Goal: Find specific page/section: Find specific page/section

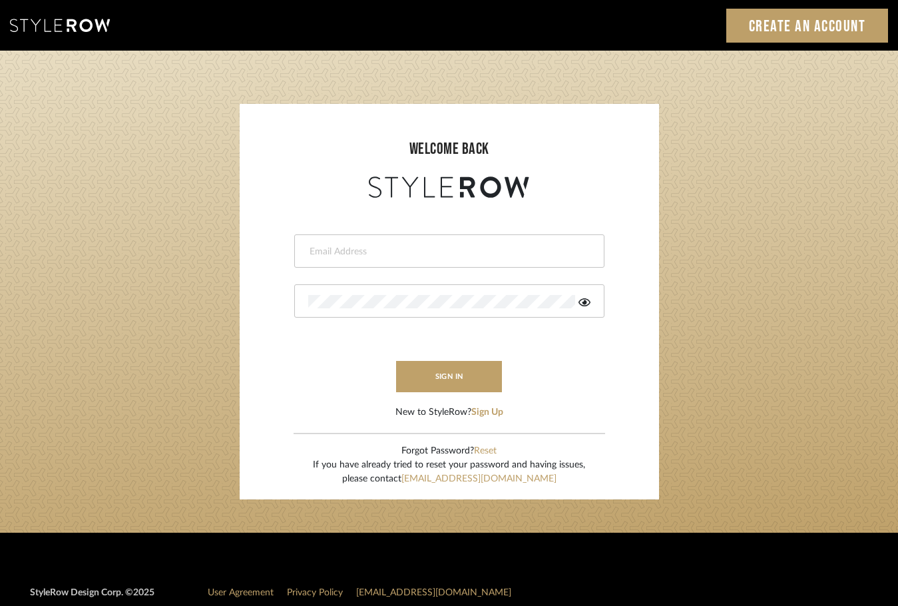
type input "heather@millwardarchitecturedesign.com"
click at [425, 387] on button "sign in" at bounding box center [449, 376] width 107 height 31
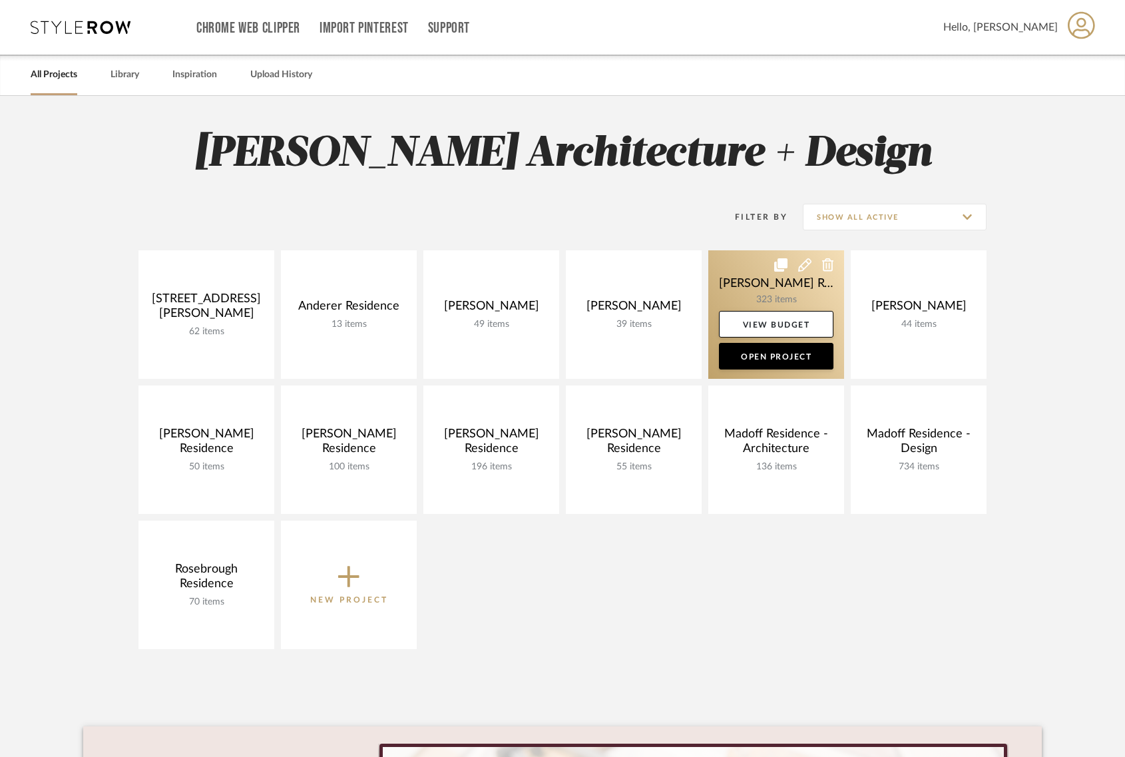
click at [764, 295] on link at bounding box center [776, 314] width 136 height 128
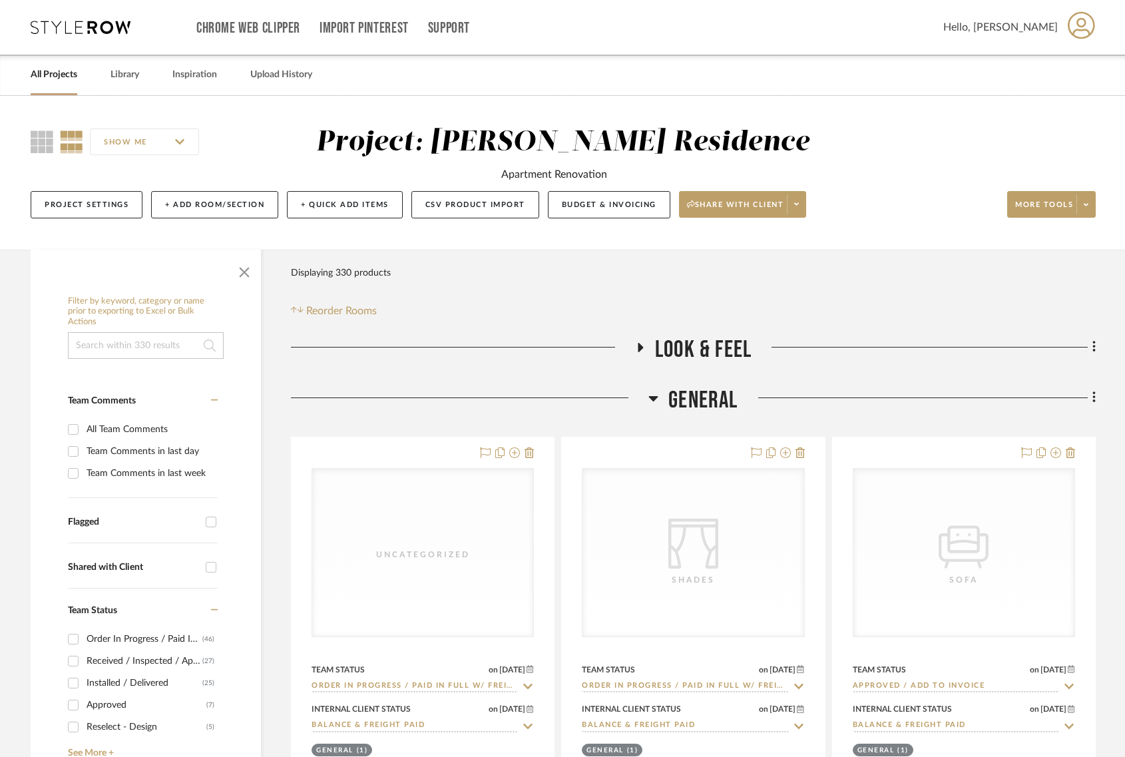
click at [704, 401] on span "General" at bounding box center [702, 400] width 69 height 29
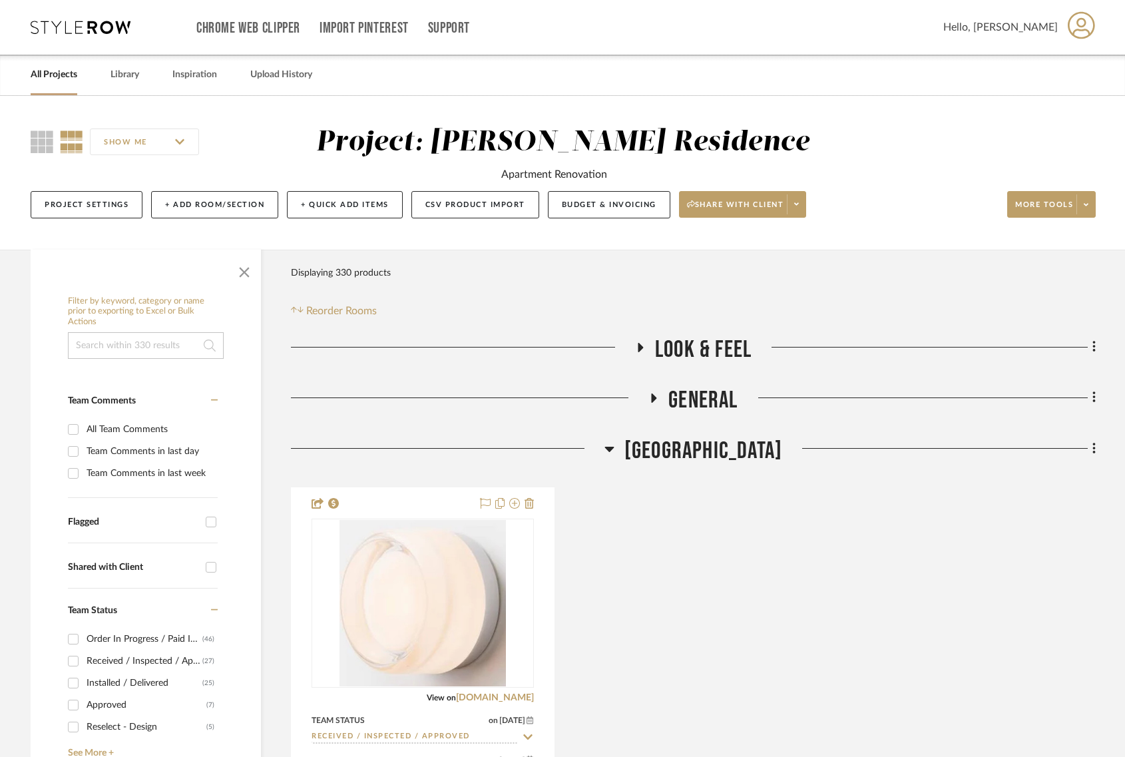
click at [709, 451] on span "[GEOGRAPHIC_DATA]" at bounding box center [703, 451] width 158 height 29
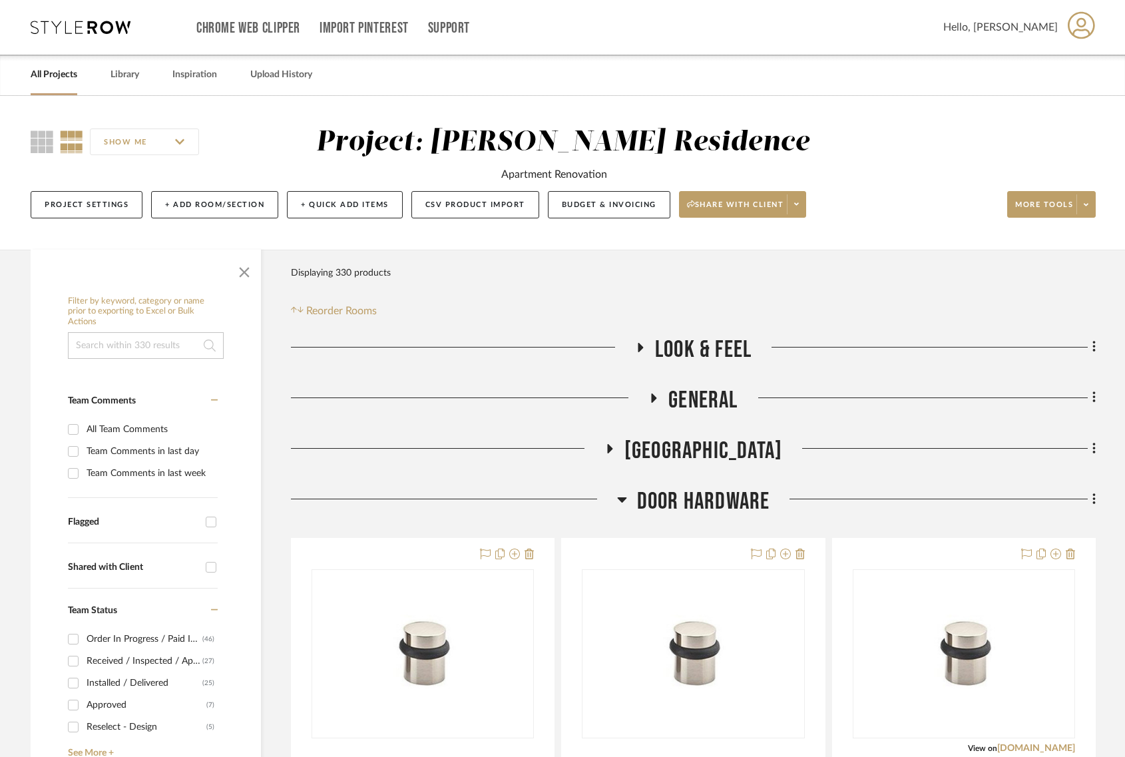
click at [708, 504] on span "Door Hardware" at bounding box center [703, 501] width 133 height 29
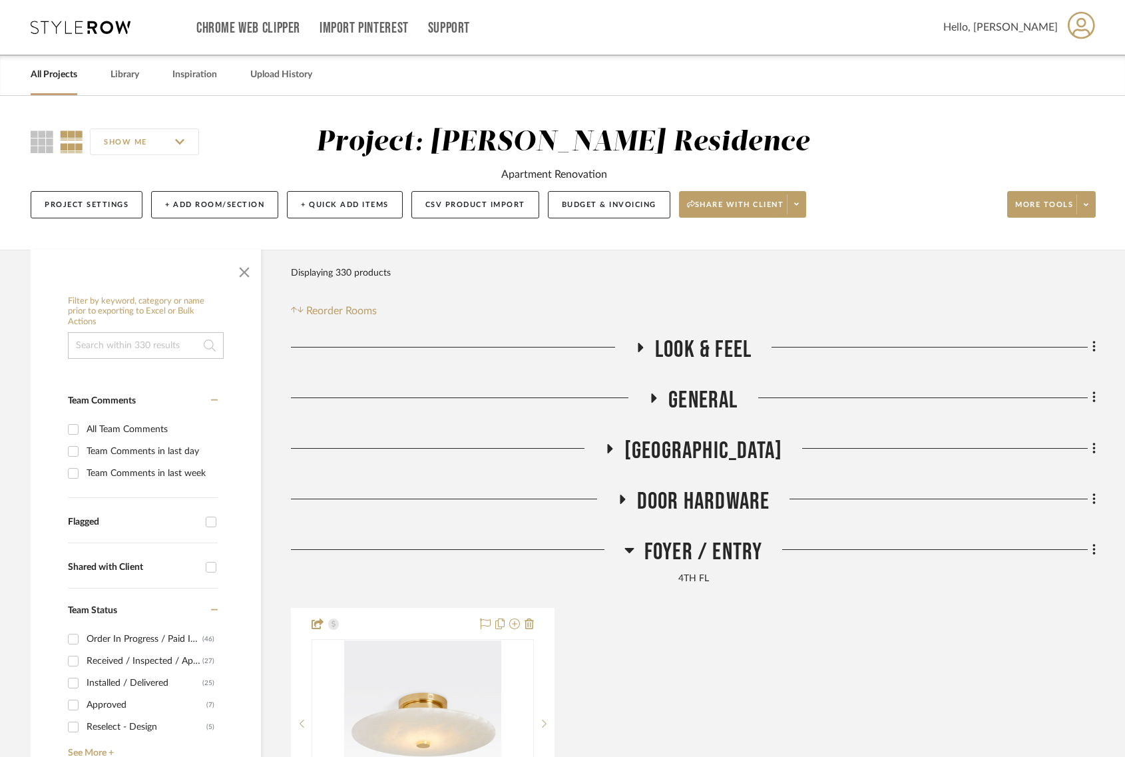
drag, startPoint x: 710, startPoint y: 554, endPoint x: 717, endPoint y: 541, distance: 14.3
click at [710, 553] on span "Foyer / Entry" at bounding box center [703, 552] width 118 height 29
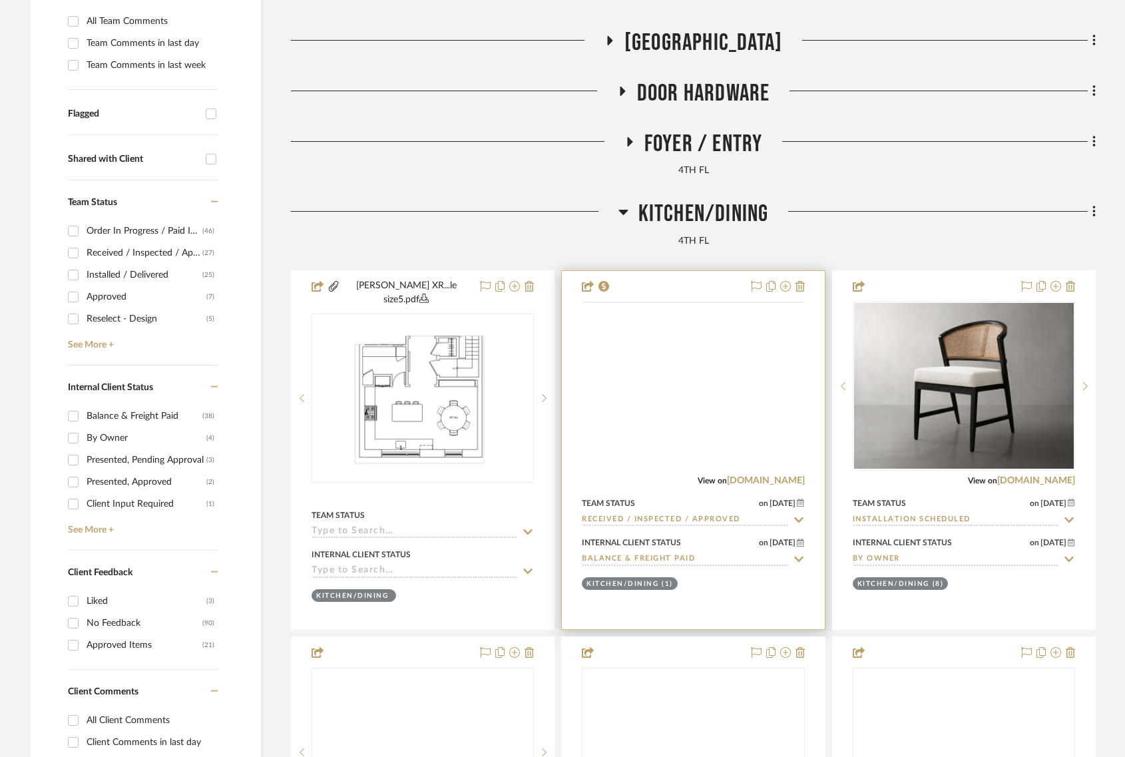
scroll to position [416, 0]
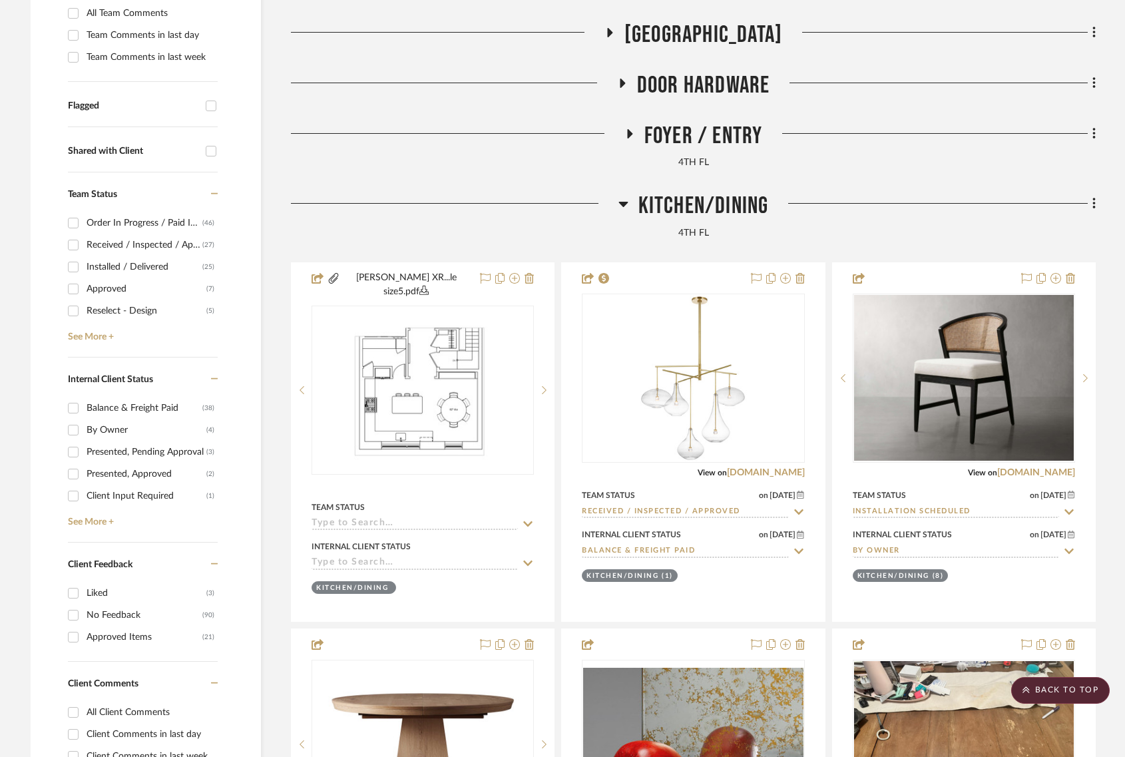
click at [714, 210] on span "Kitchen/Dining" at bounding box center [703, 206] width 130 height 29
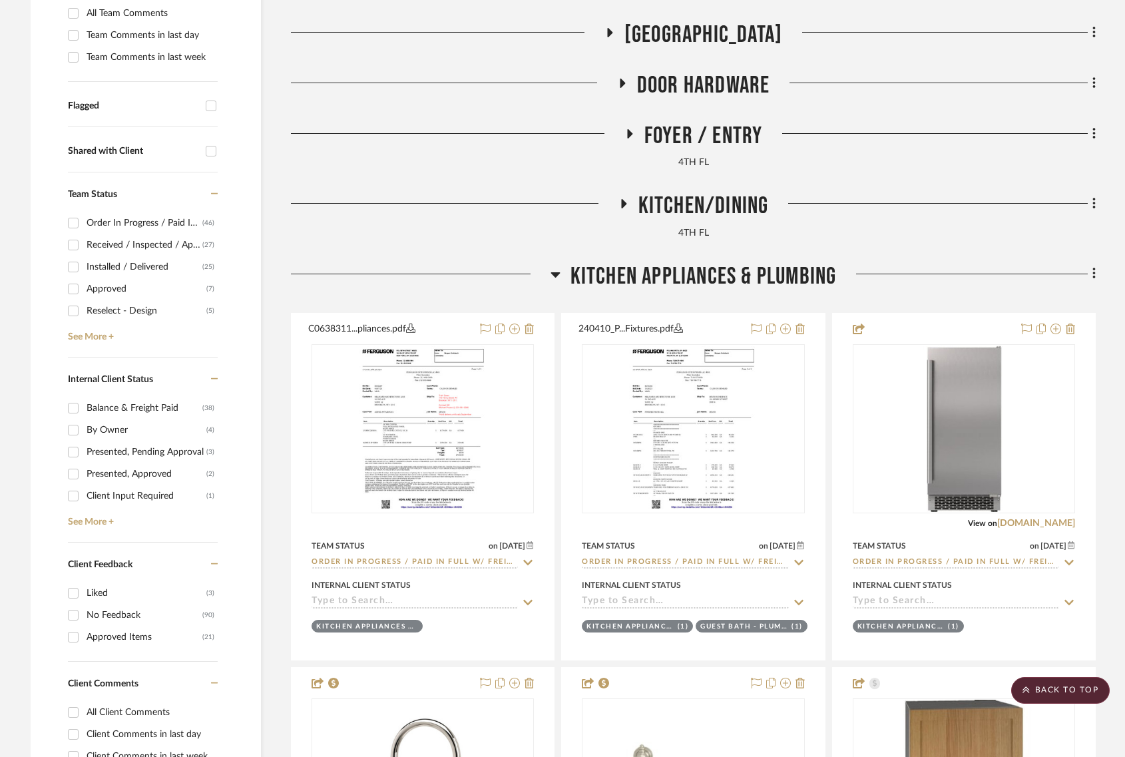
click at [713, 278] on span "Kitchen Appliances & Plumbing" at bounding box center [703, 276] width 266 height 29
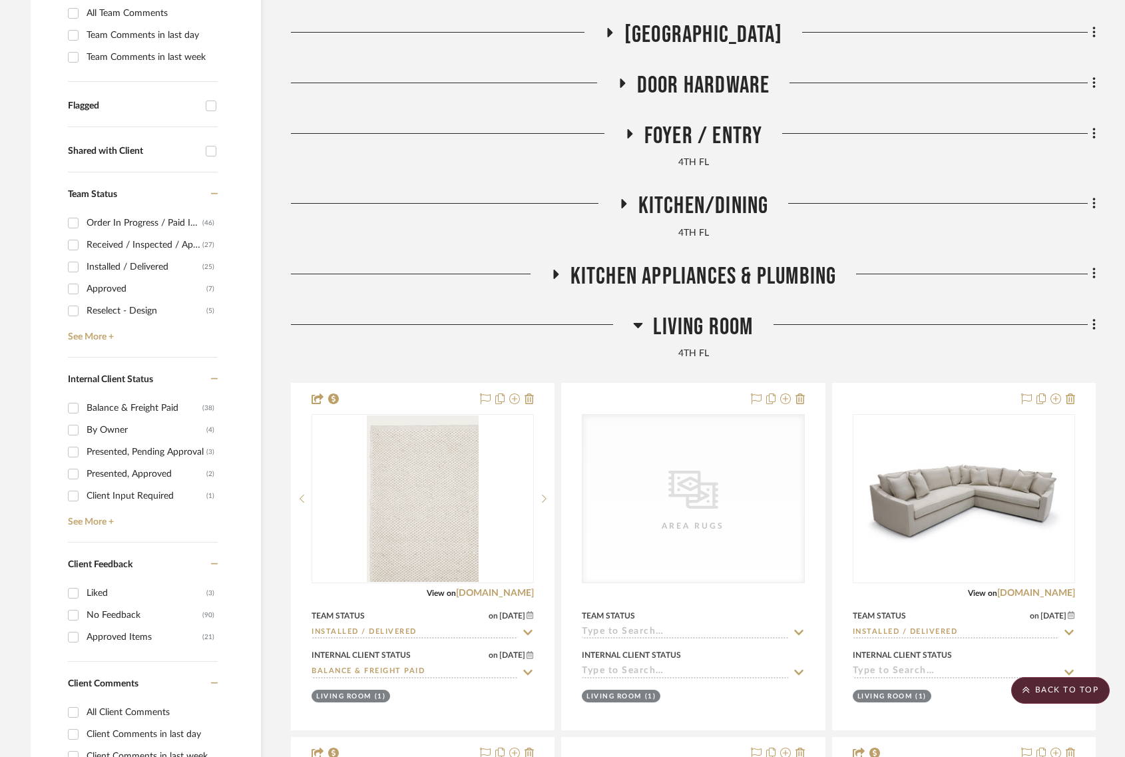
click at [714, 275] on span "Kitchen Appliances & Plumbing" at bounding box center [703, 276] width 266 height 29
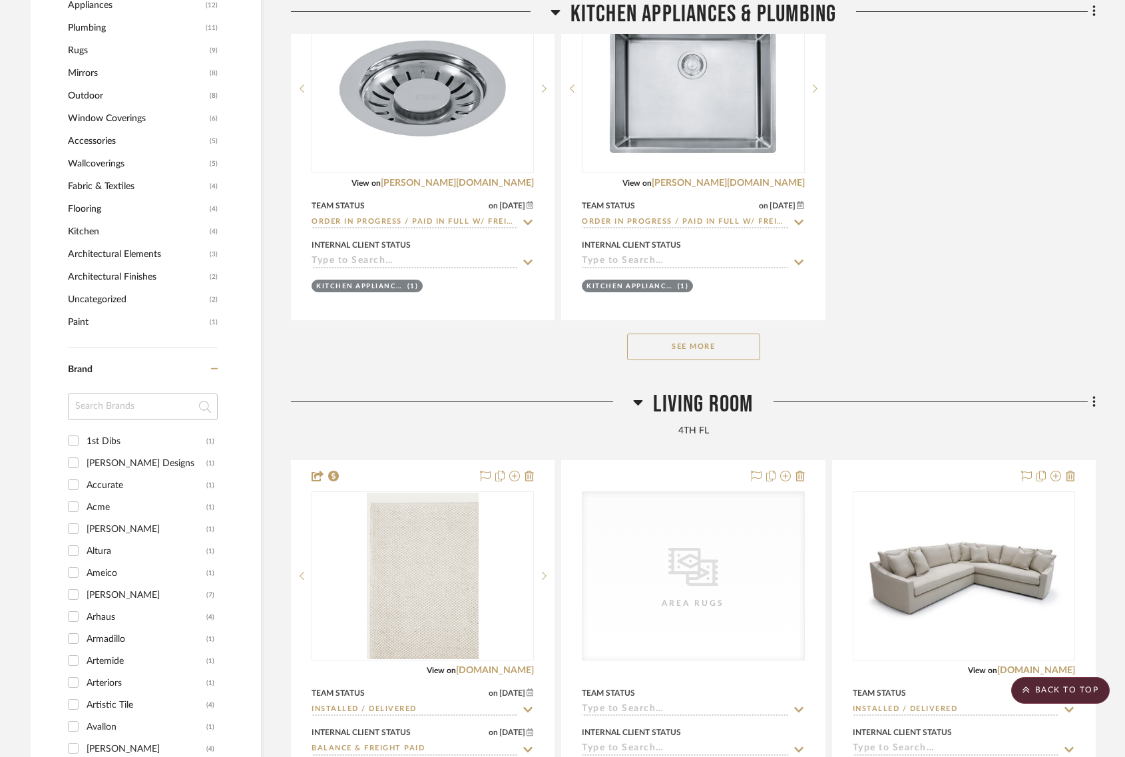
scroll to position [1525, 0]
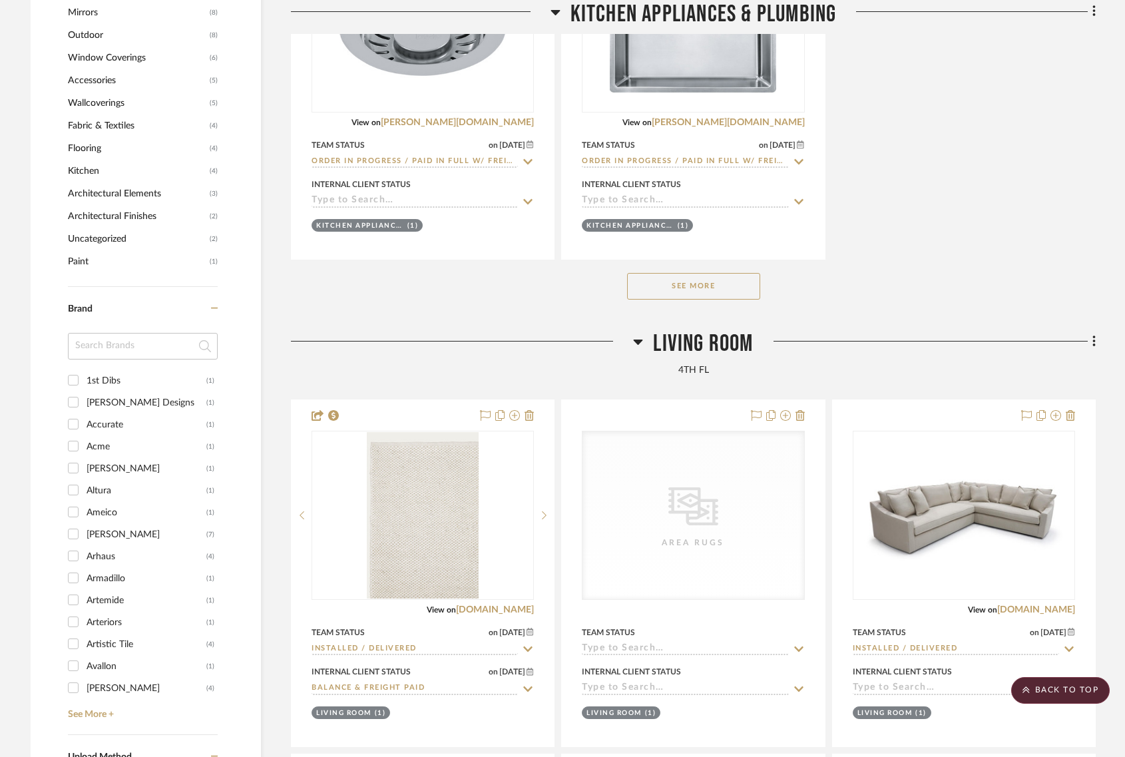
drag, startPoint x: 728, startPoint y: 303, endPoint x: 721, endPoint y: 287, distance: 17.3
click at [727, 302] on div "See More" at bounding box center [693, 286] width 805 height 53
click at [721, 284] on button "See More" at bounding box center [693, 286] width 133 height 27
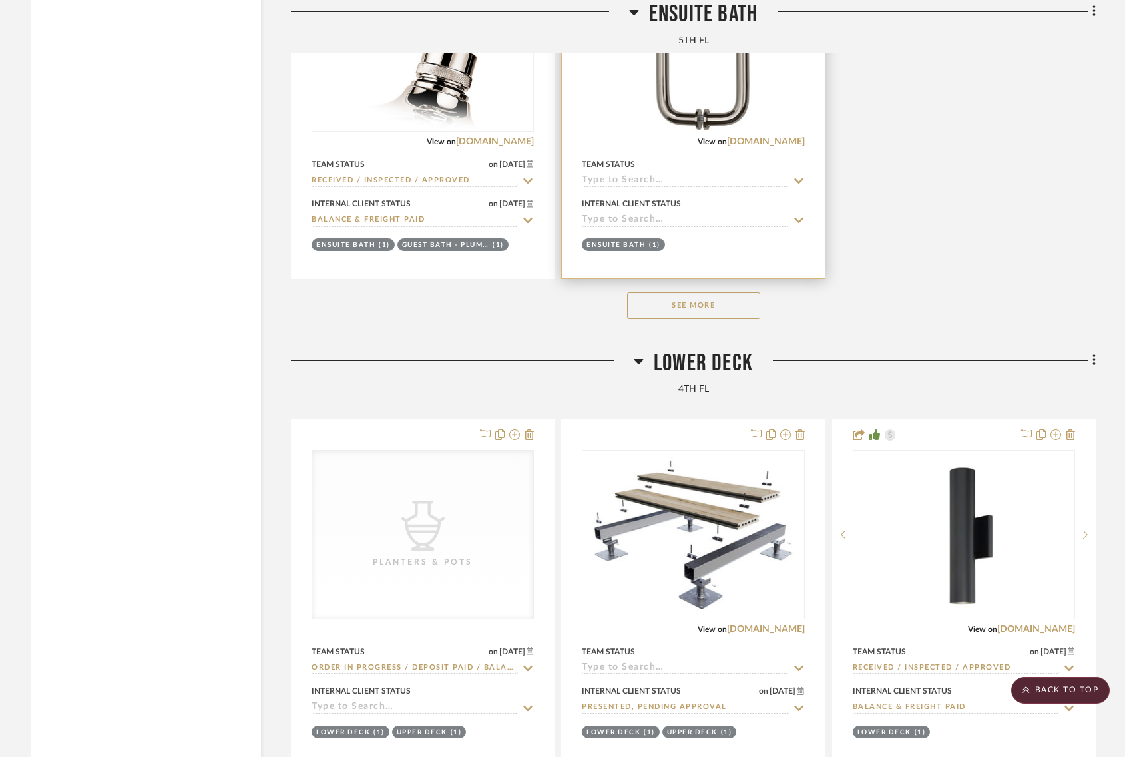
scroll to position [9014, 0]
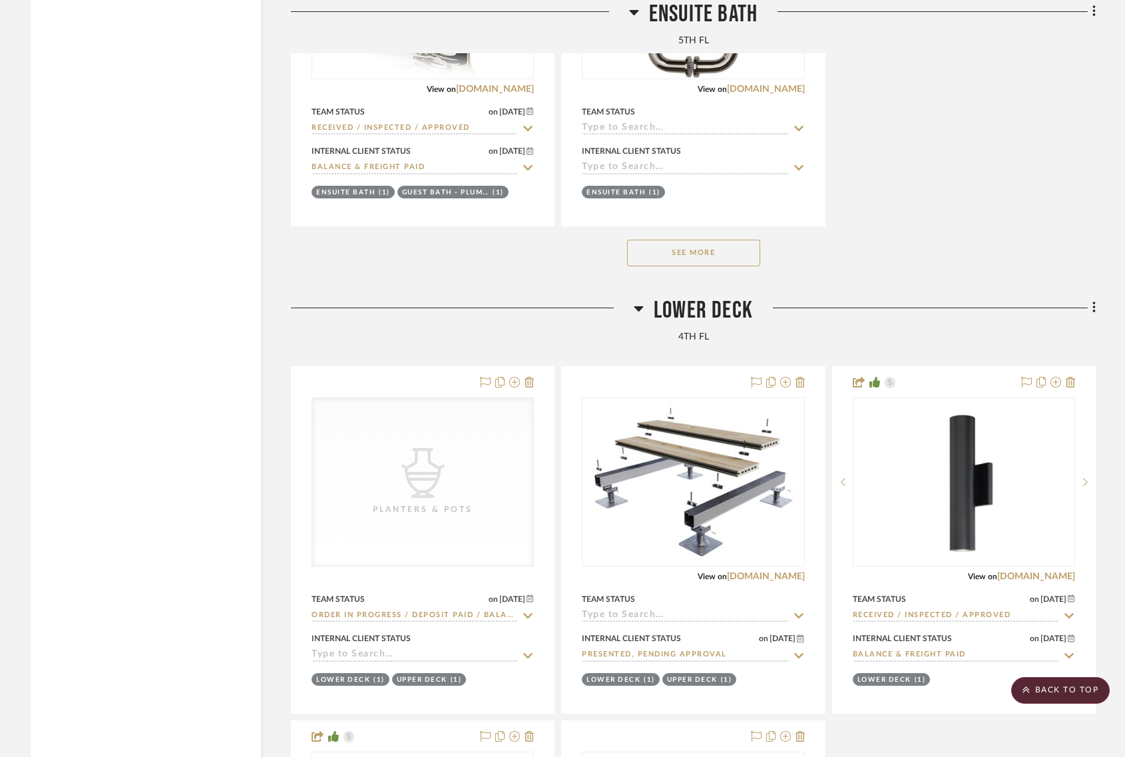
click at [743, 245] on button "See More" at bounding box center [693, 253] width 133 height 27
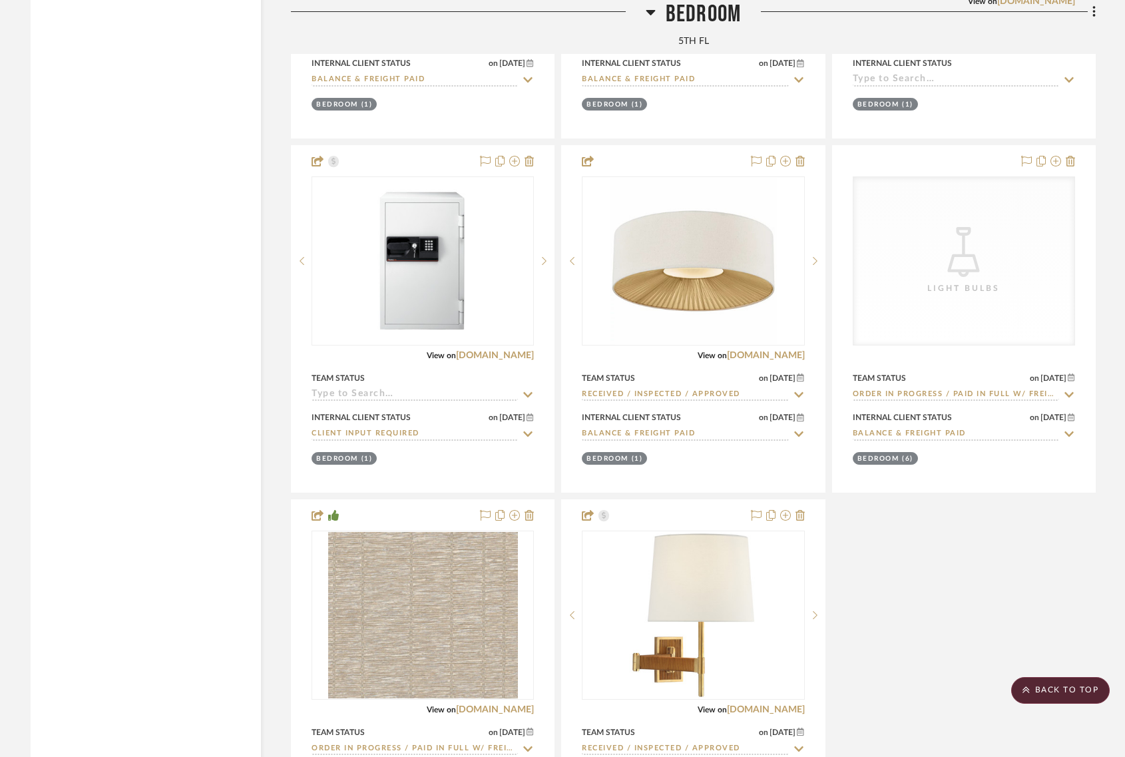
scroll to position [7073, 0]
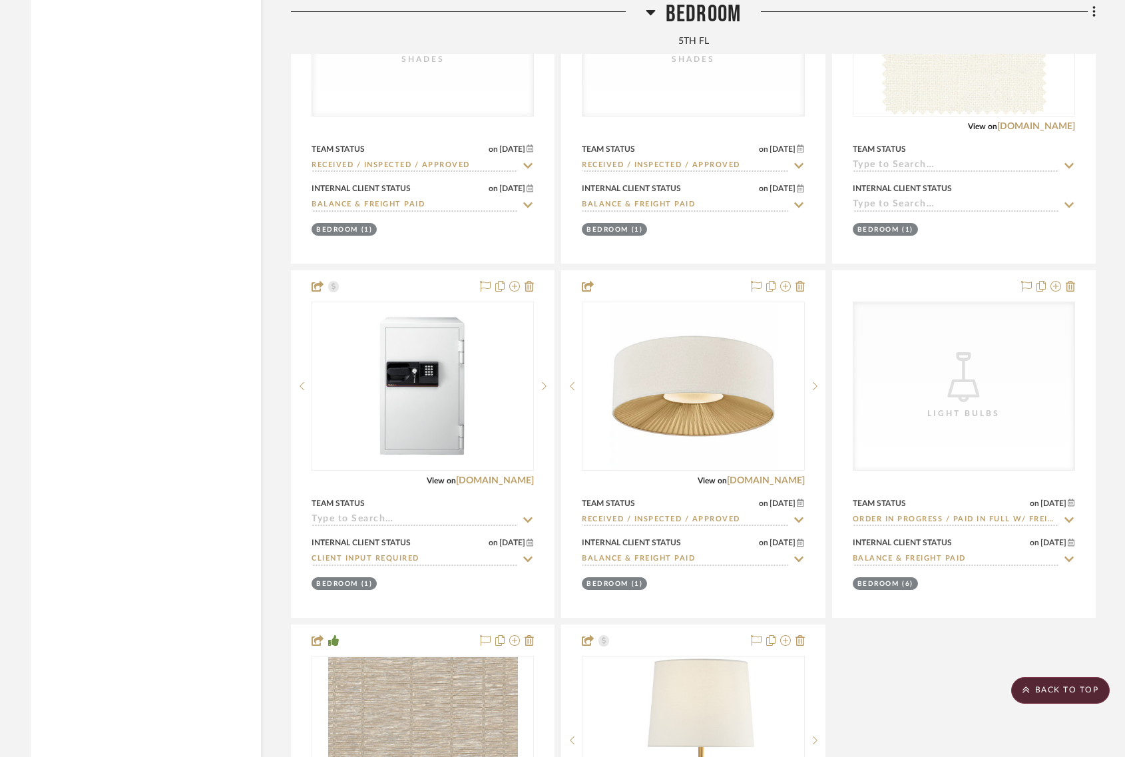
drag, startPoint x: 726, startPoint y: 19, endPoint x: 552, endPoint y: 93, distance: 188.4
click at [724, 18] on span "Bedroom" at bounding box center [703, 14] width 75 height 29
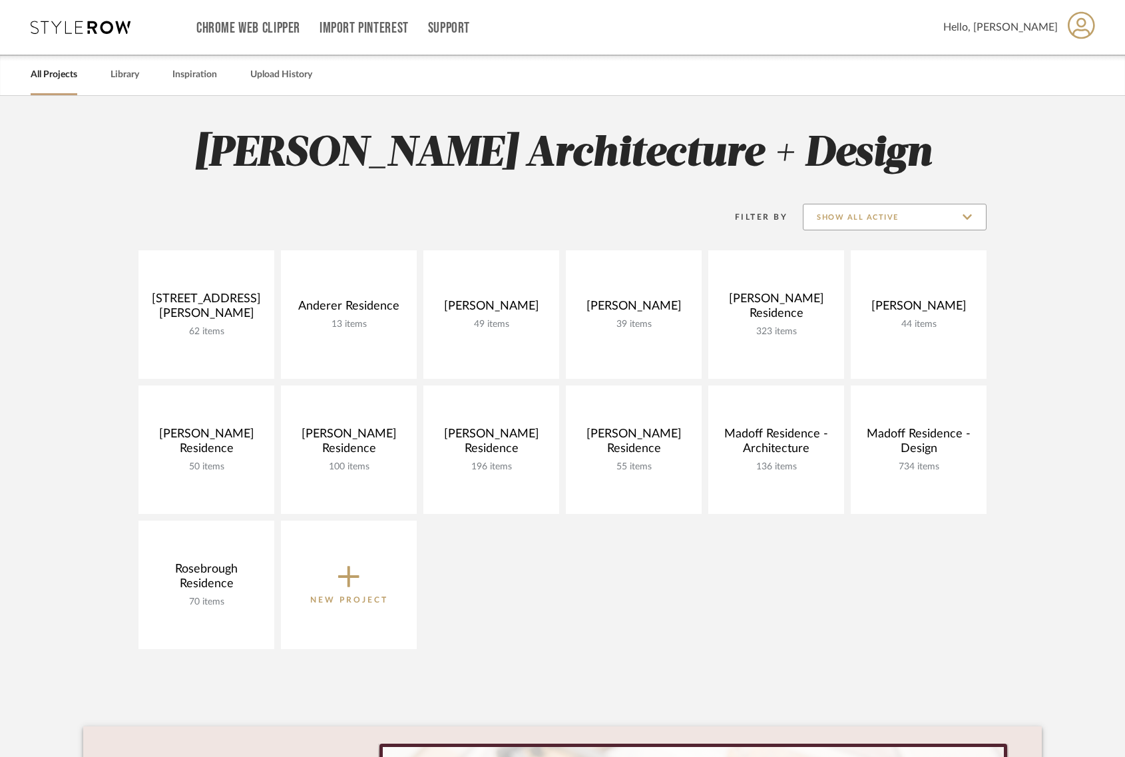
click at [869, 218] on input "Show All Active" at bounding box center [895, 217] width 184 height 27
click at [845, 311] on span "Archived" at bounding box center [896, 313] width 158 height 11
type input "Archived"
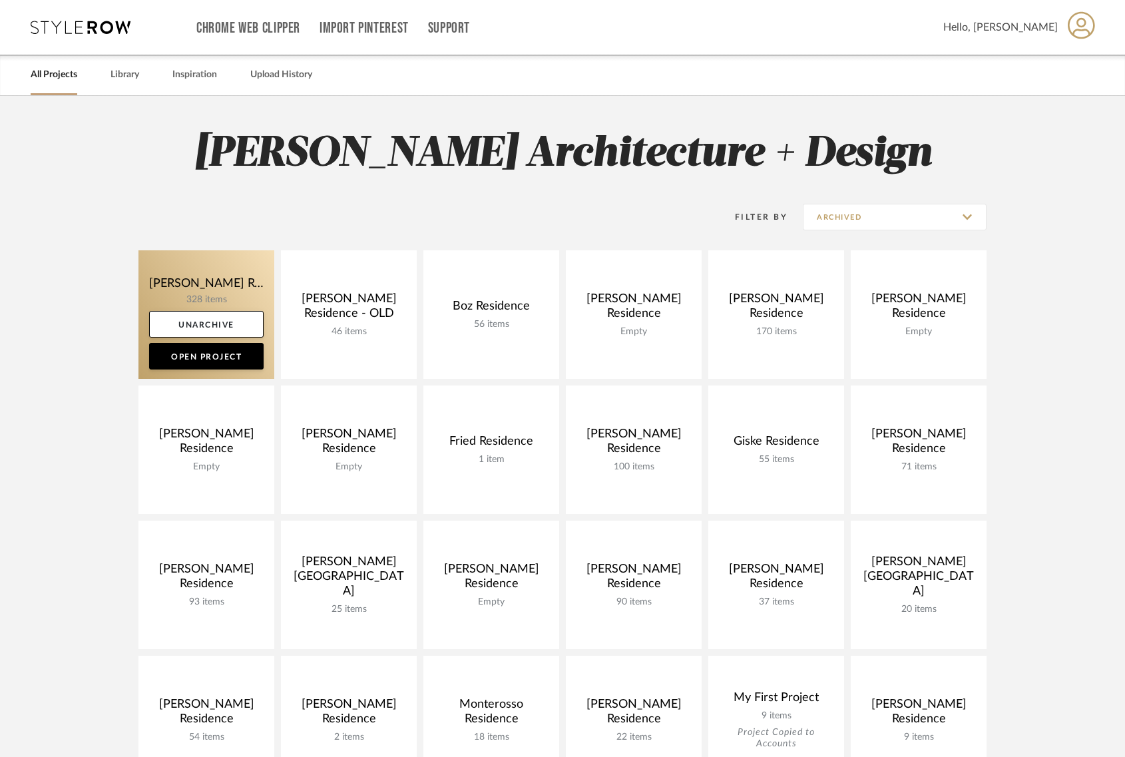
click at [196, 280] on link at bounding box center [206, 314] width 136 height 128
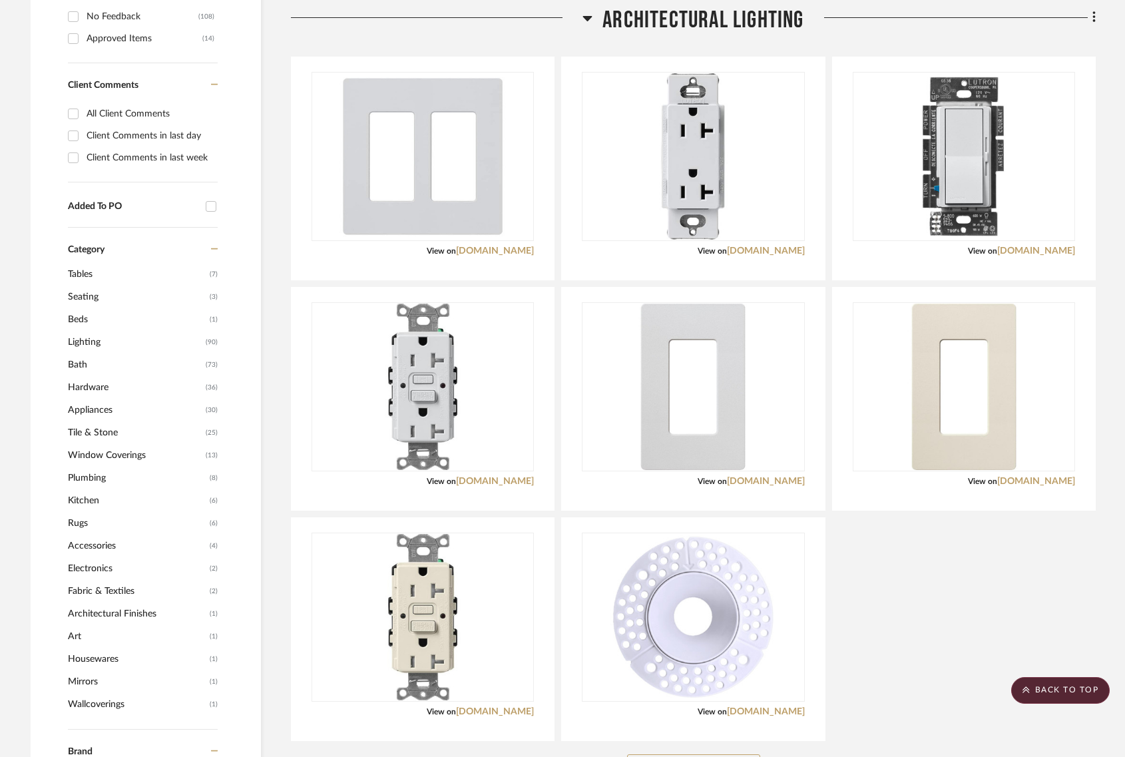
scroll to position [971, 0]
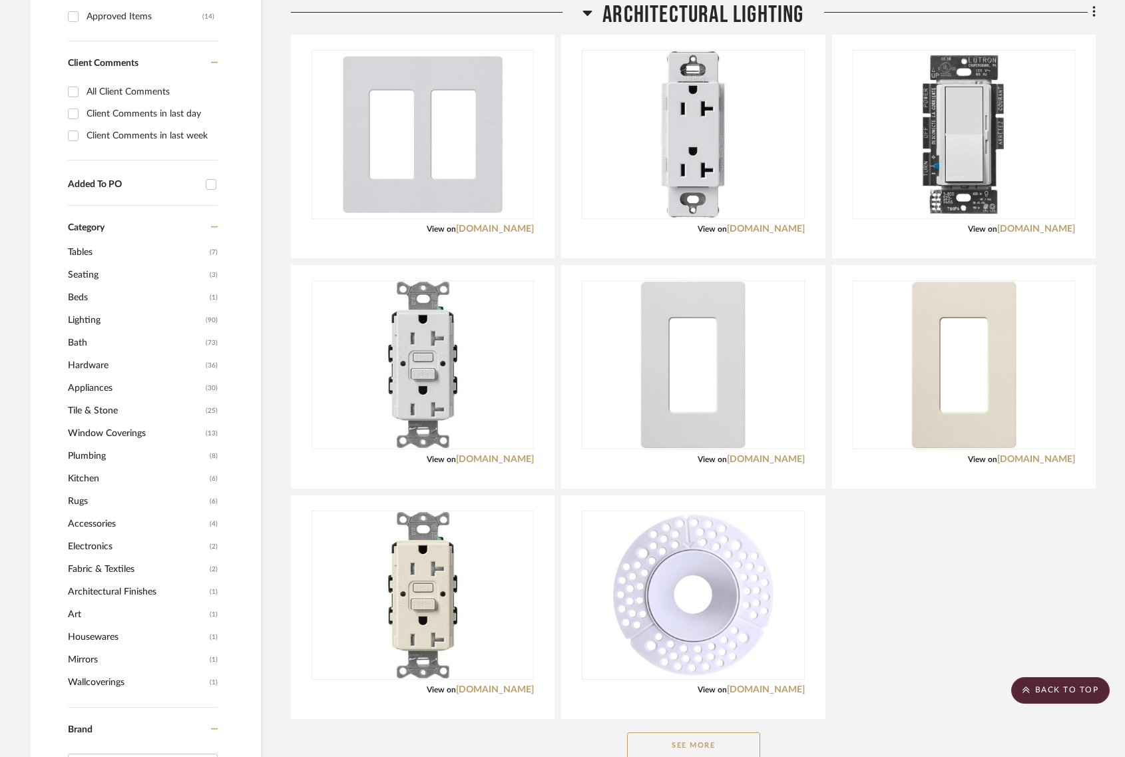
click at [79, 381] on span "Appliances" at bounding box center [135, 388] width 134 height 23
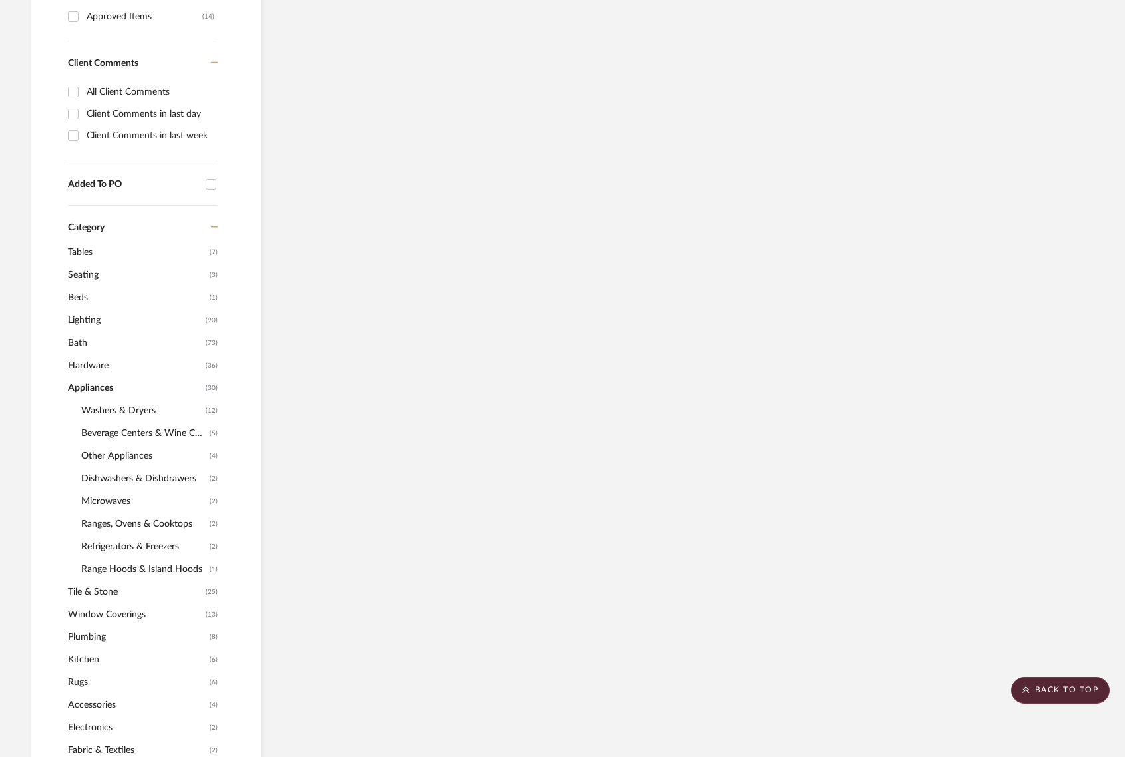
scroll to position [666, 0]
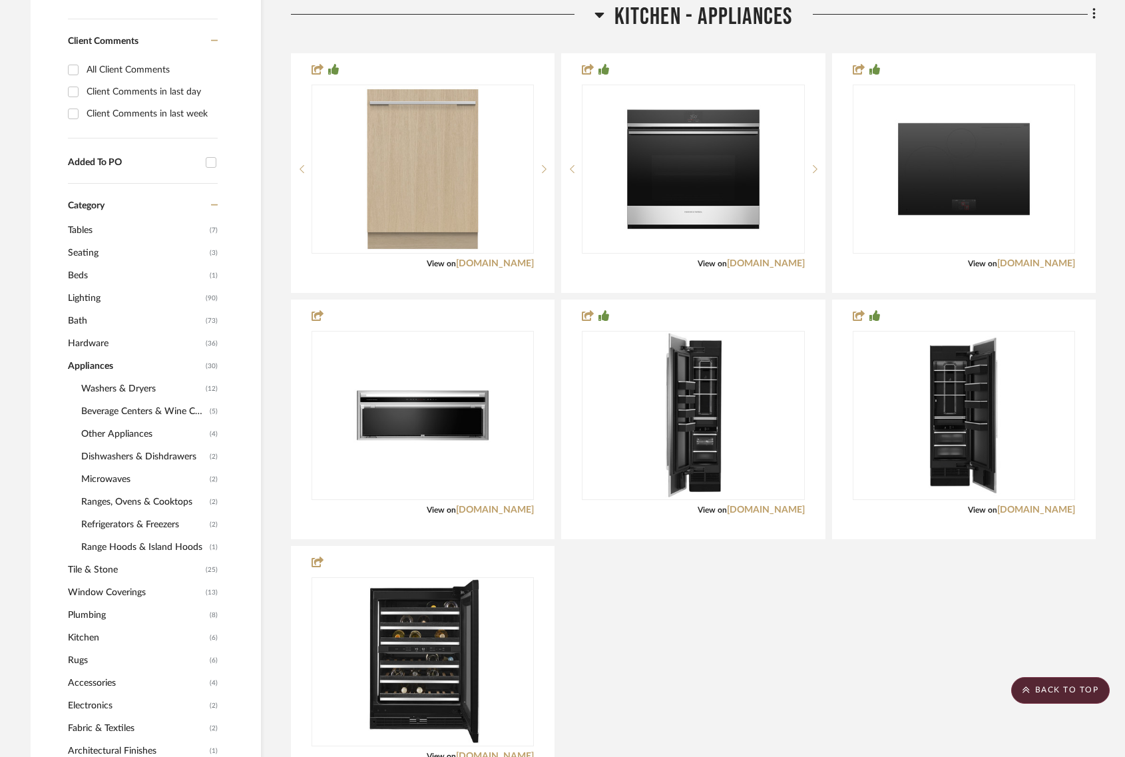
click at [111, 393] on span "Washers & Dryers" at bounding box center [141, 388] width 121 height 23
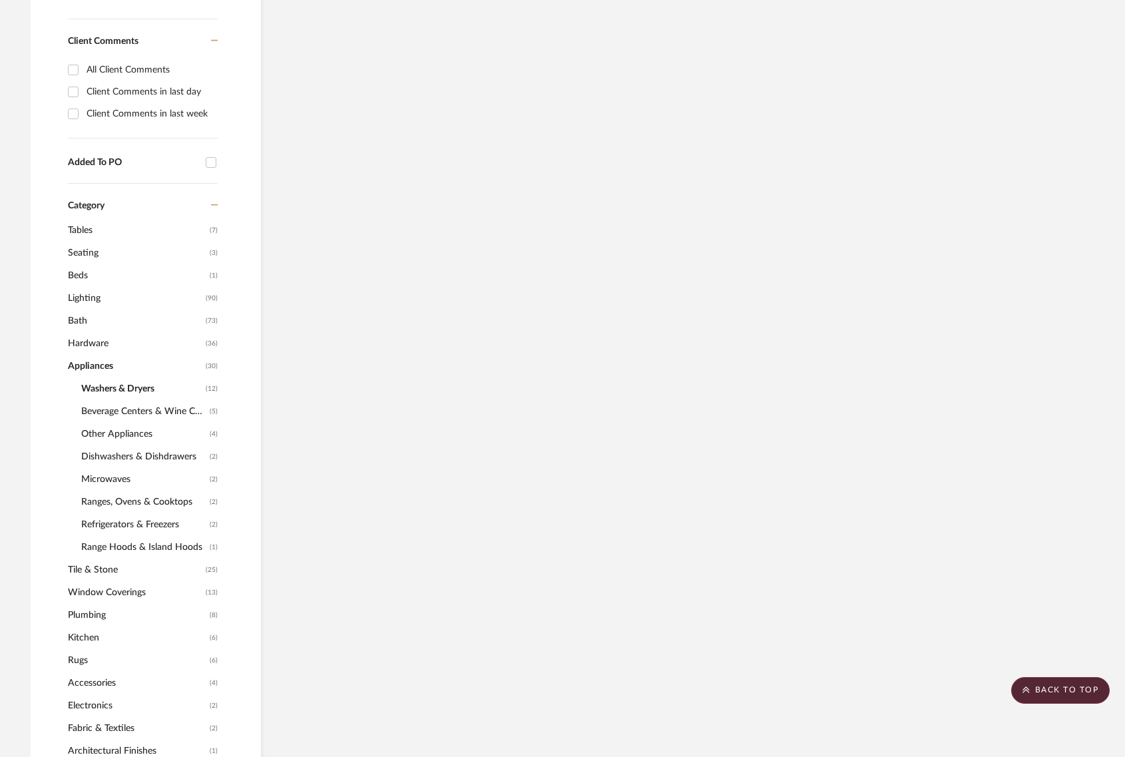
scroll to position [569, 0]
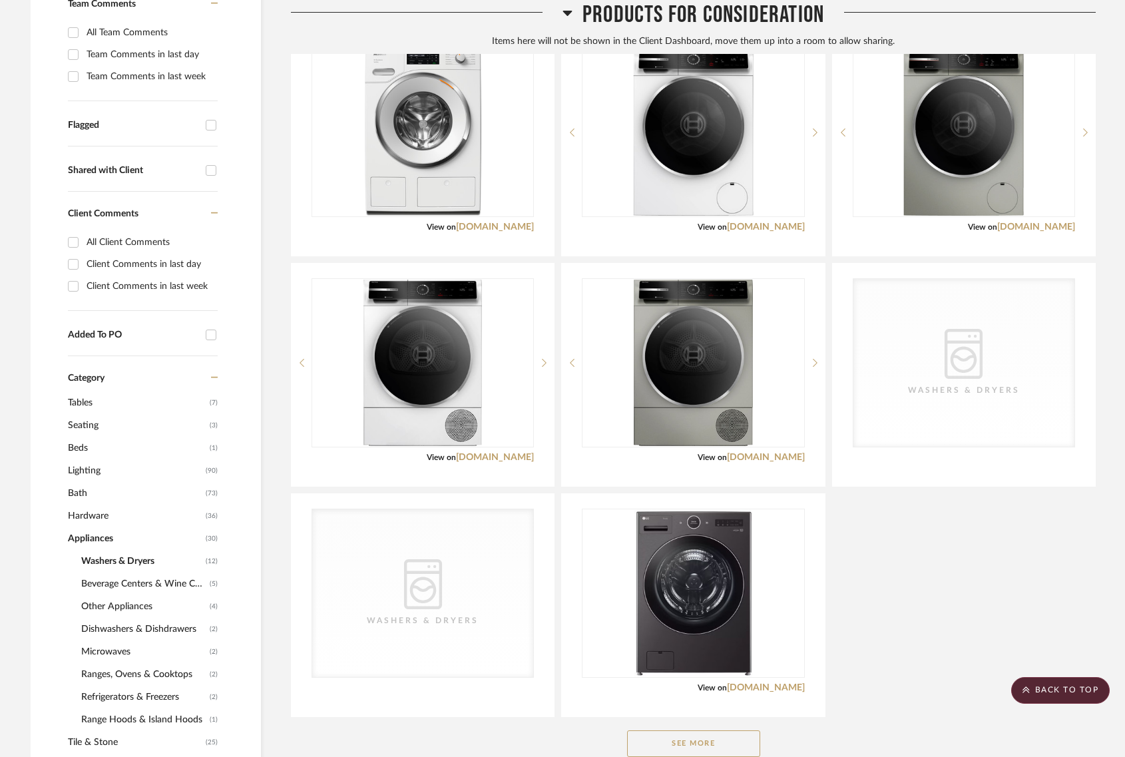
scroll to position [430, 0]
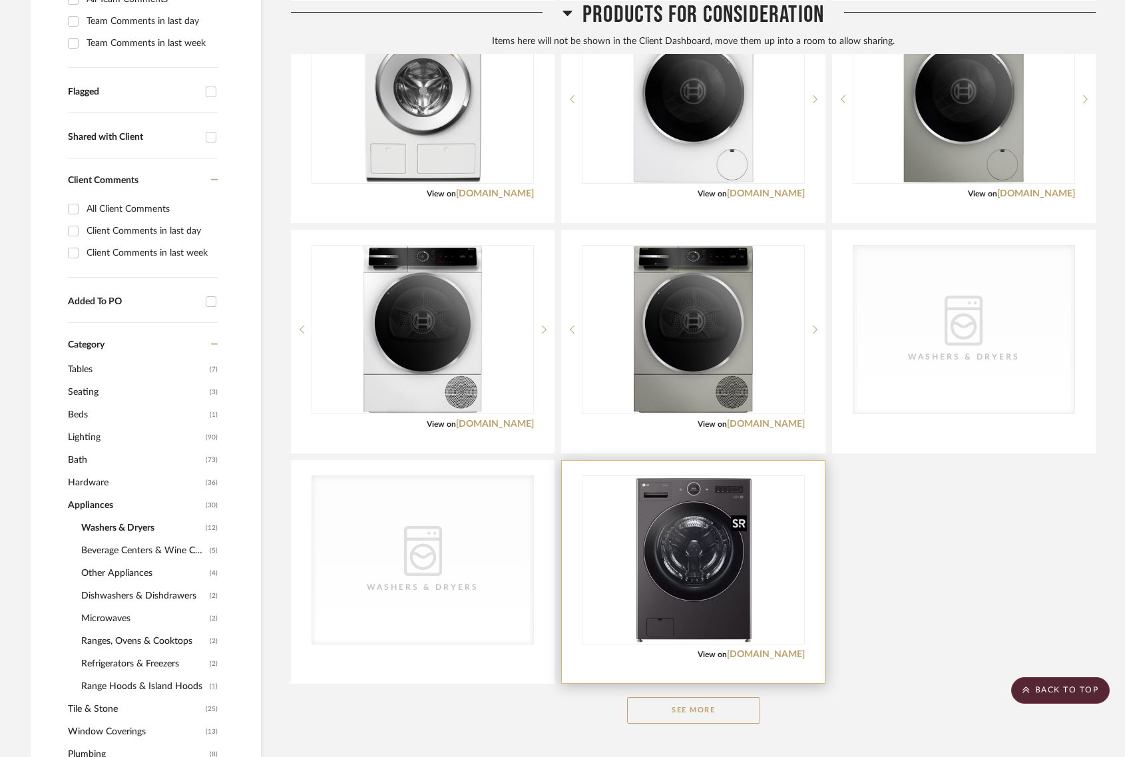
click at [704, 573] on img "0" at bounding box center [692, 560] width 117 height 166
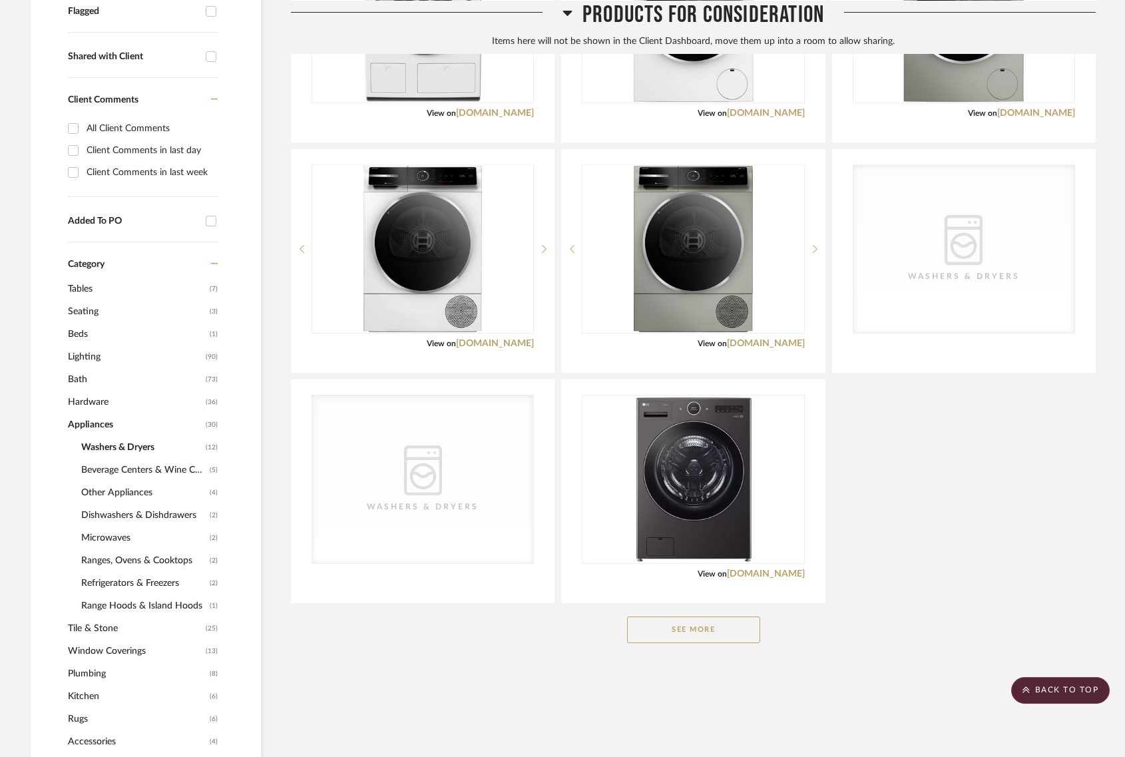
scroll to position [569, 0]
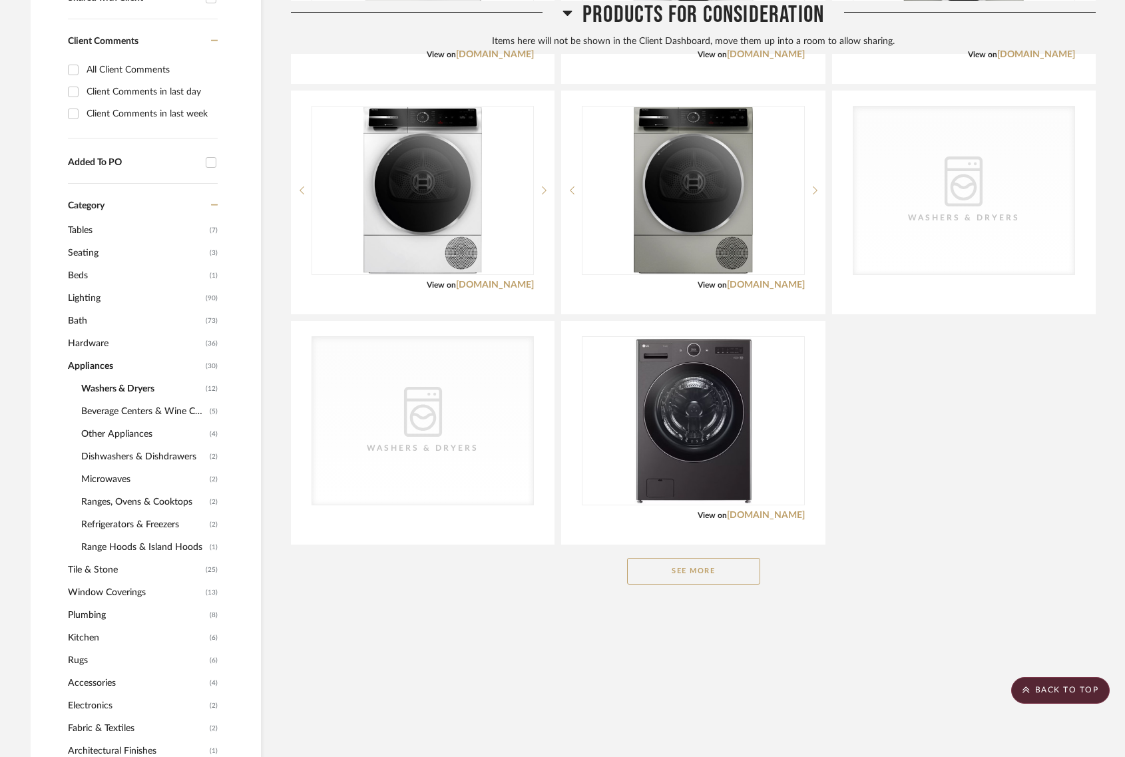
click at [708, 567] on button "See More" at bounding box center [693, 571] width 133 height 27
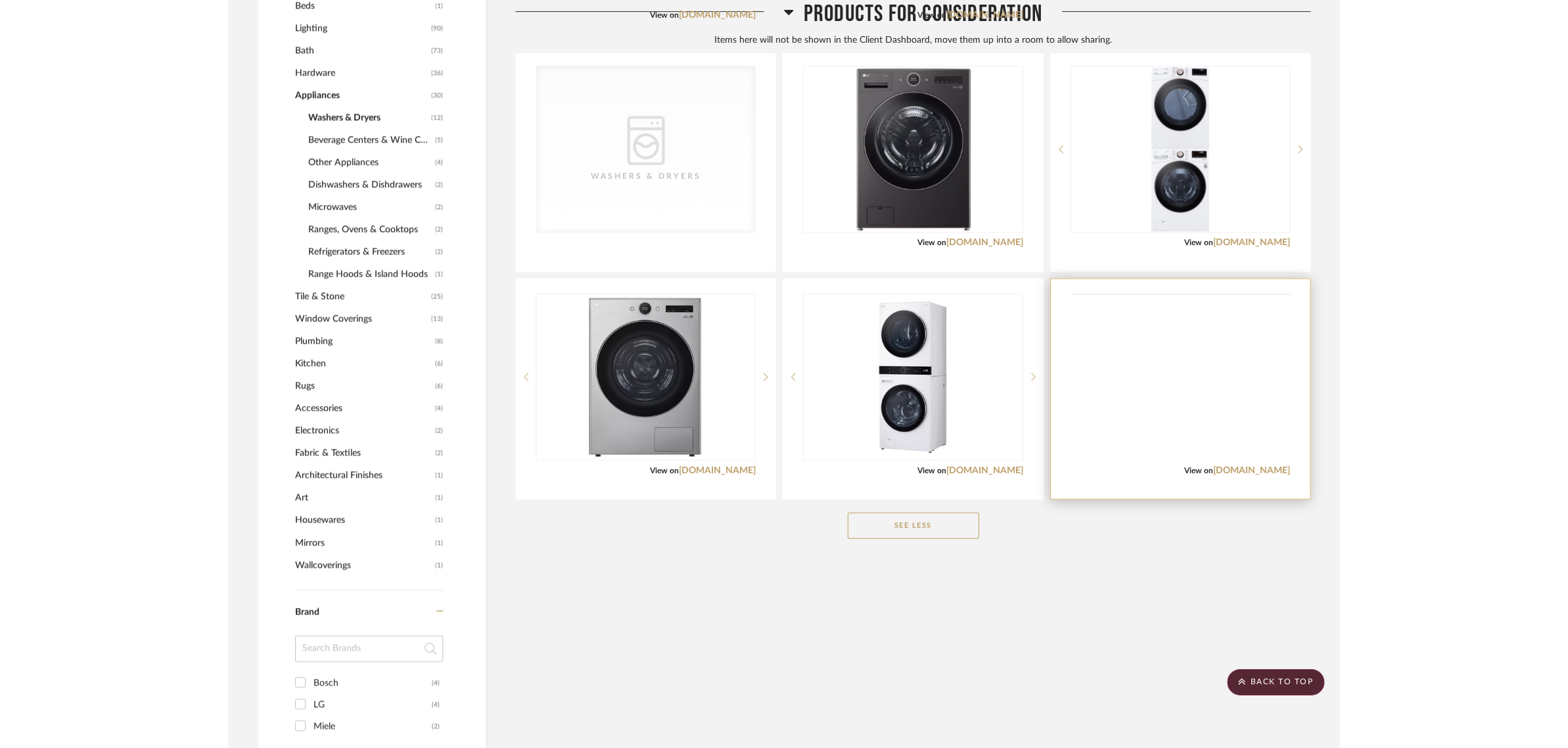
scroll to position [835, 0]
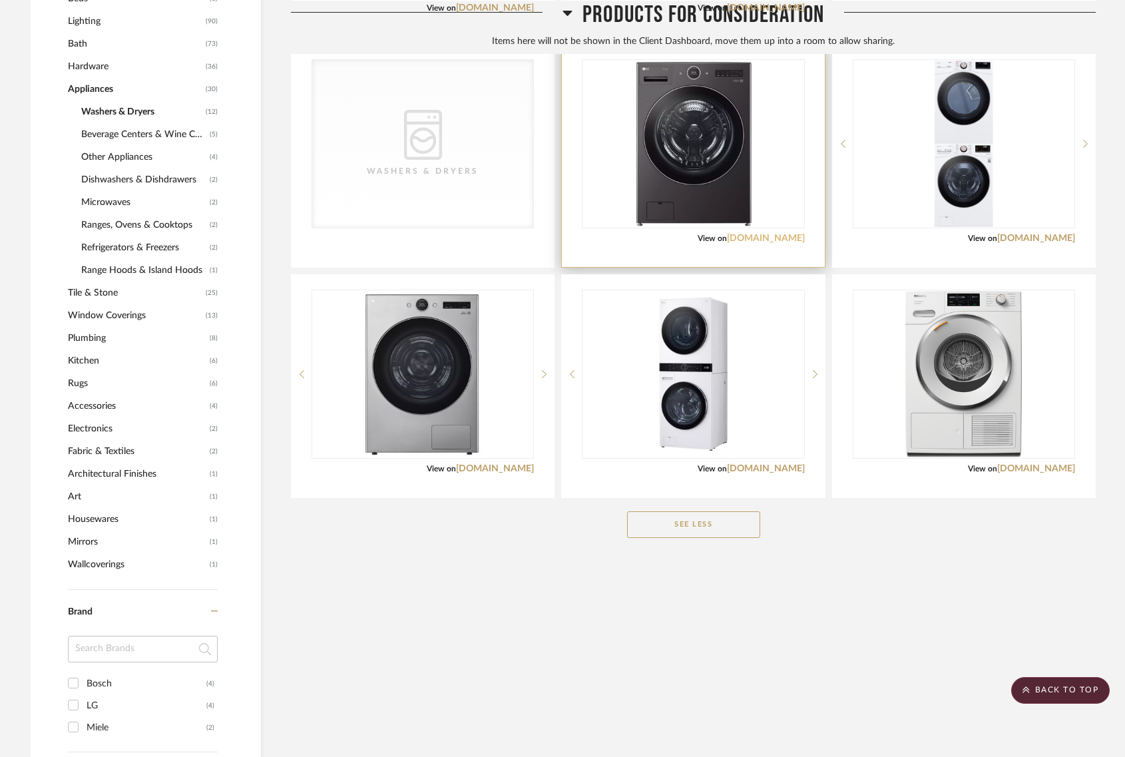
click at [802, 240] on link "[DOMAIN_NAME]" at bounding box center [766, 238] width 78 height 9
